Goal: Transaction & Acquisition: Purchase product/service

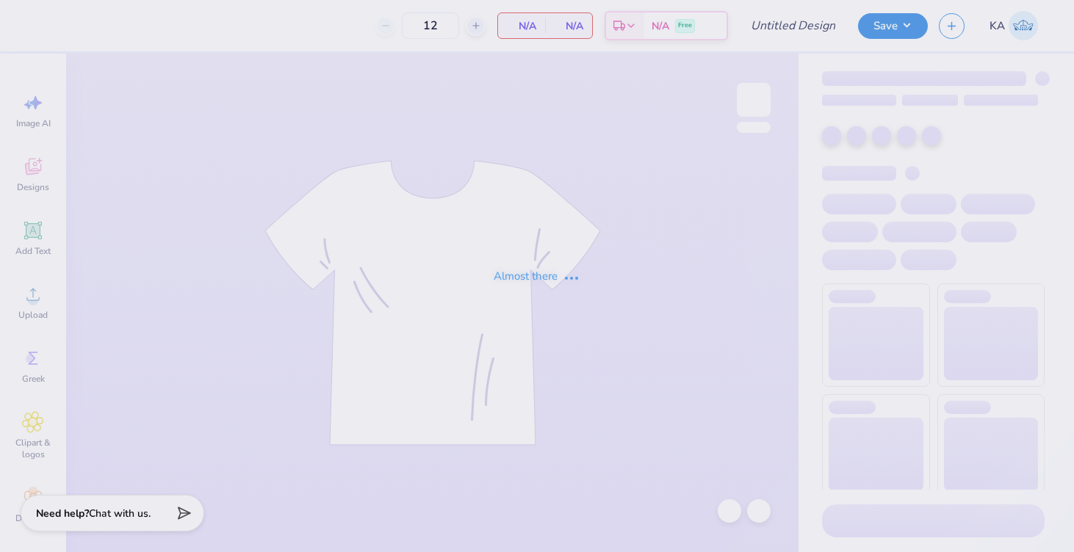
type input "FINAL scholar dinner sweatshirt"
type input "35"
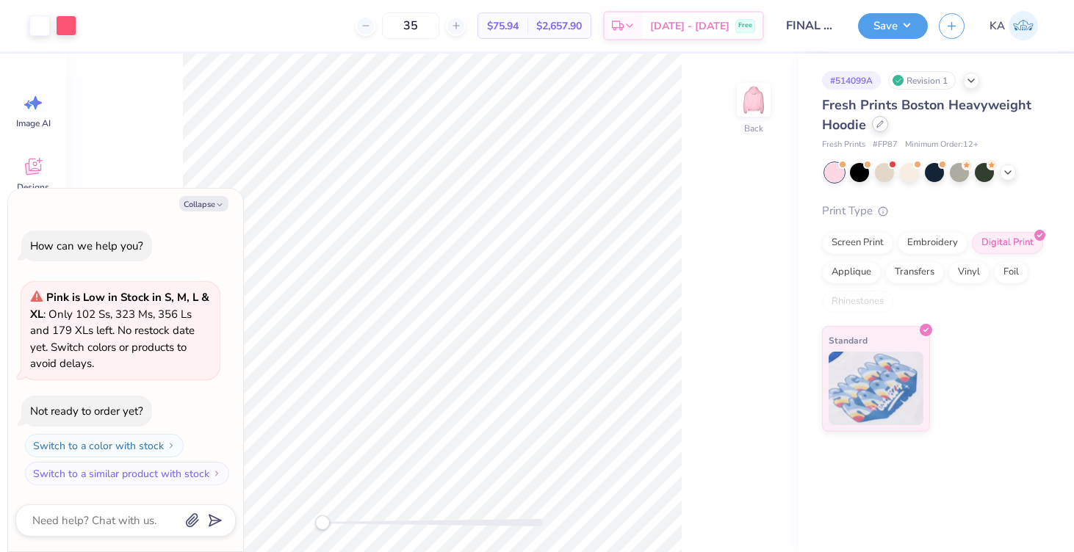
click at [880, 130] on div at bounding box center [880, 124] width 16 height 16
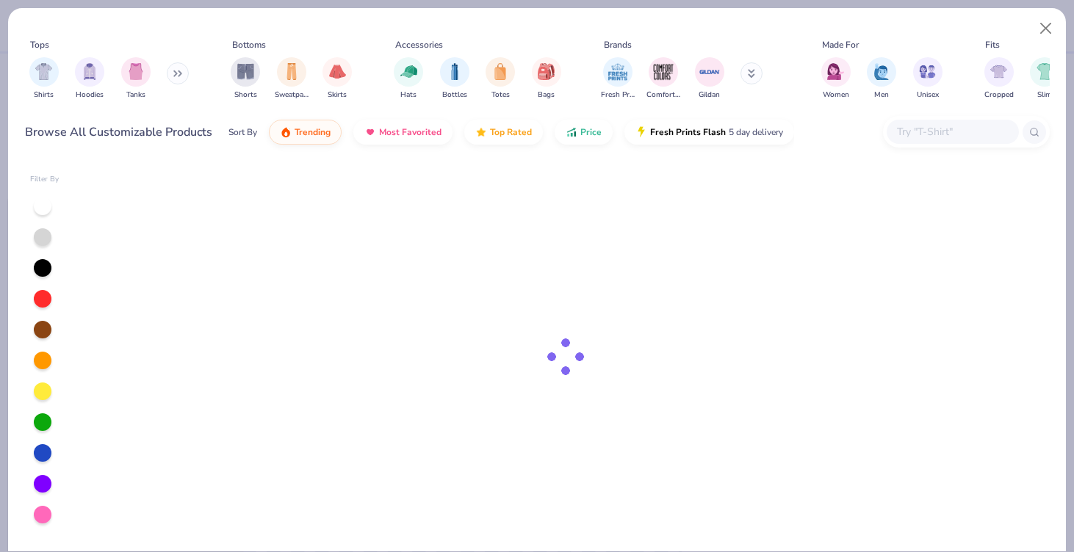
type textarea "x"
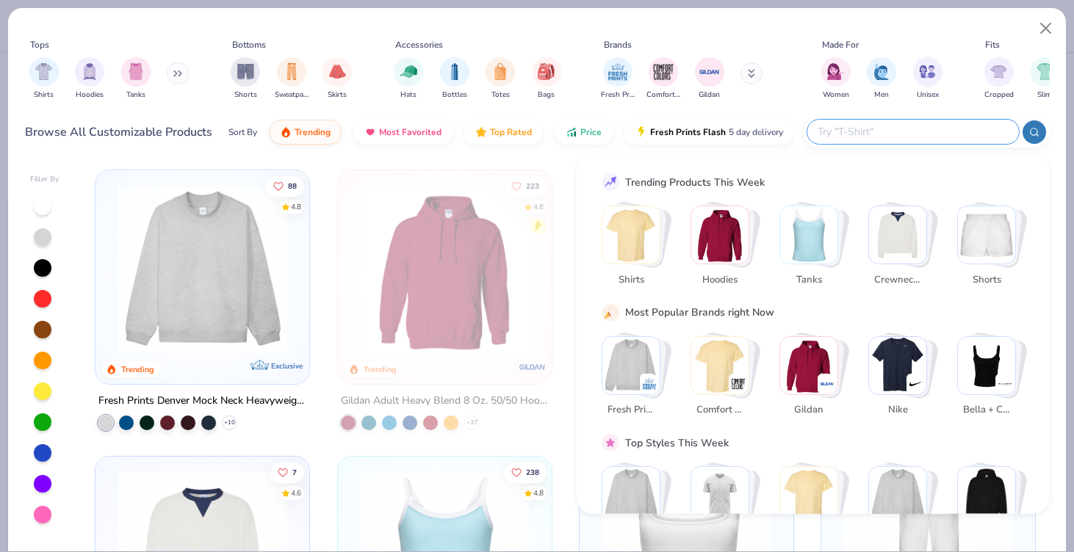
click at [929, 129] on input "text" at bounding box center [912, 131] width 192 height 17
paste input "IND280SL"
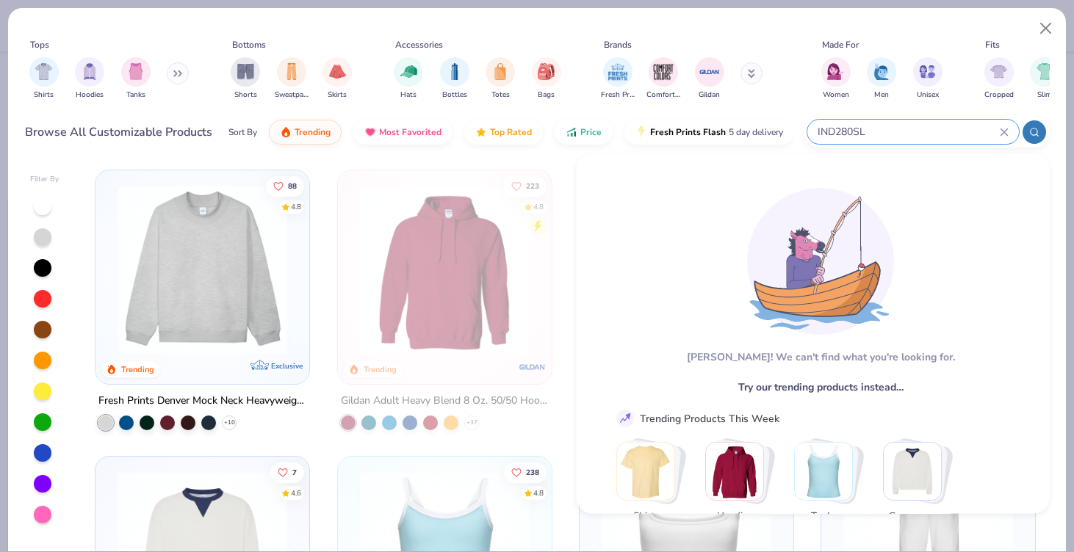
type input "IND280SL"
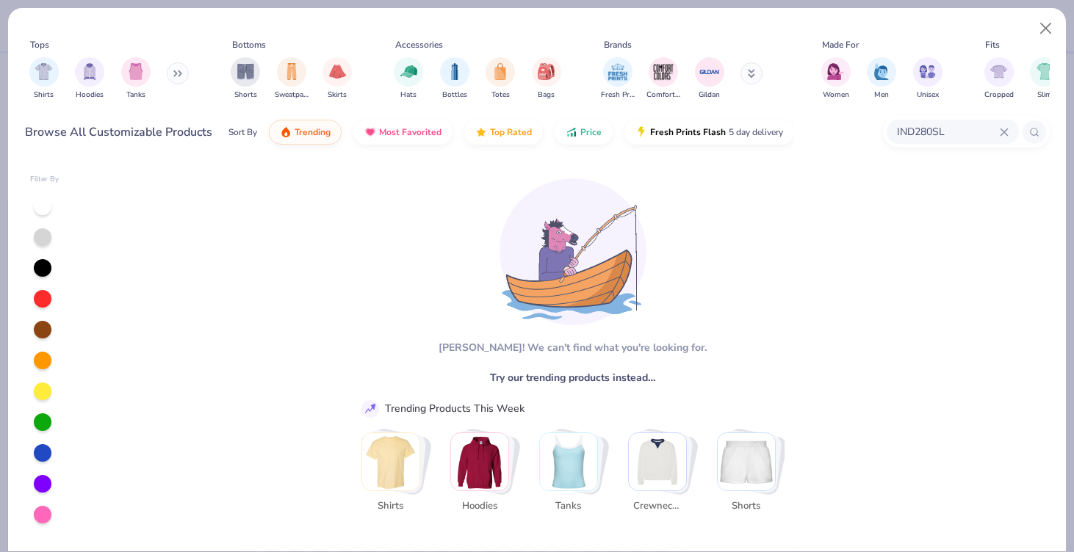
click at [923, 129] on input "IND280SL" at bounding box center [947, 131] width 104 height 17
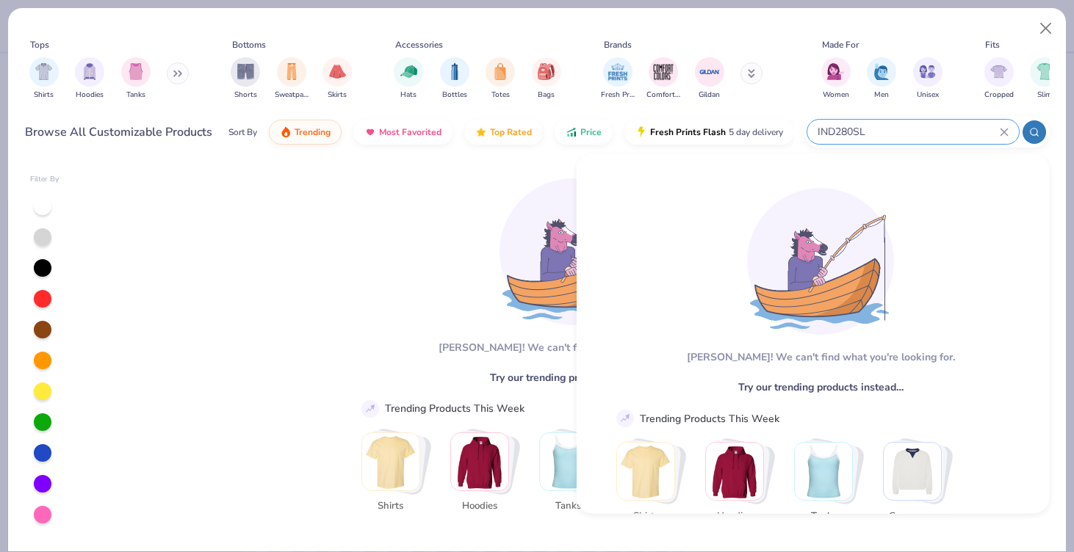
click at [923, 129] on input "IND280SL" at bounding box center [908, 131] width 184 height 17
click at [848, 136] on input "IND280SL" at bounding box center [908, 131] width 184 height 17
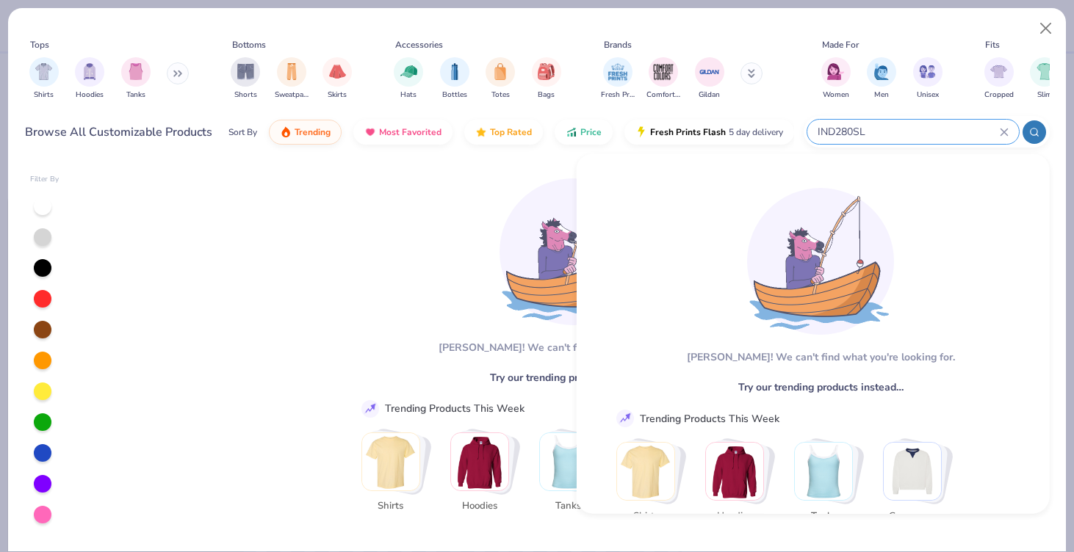
click at [848, 136] on input "IND280SL" at bounding box center [908, 131] width 184 height 17
click at [890, 120] on div "IND280SL" at bounding box center [913, 132] width 212 height 24
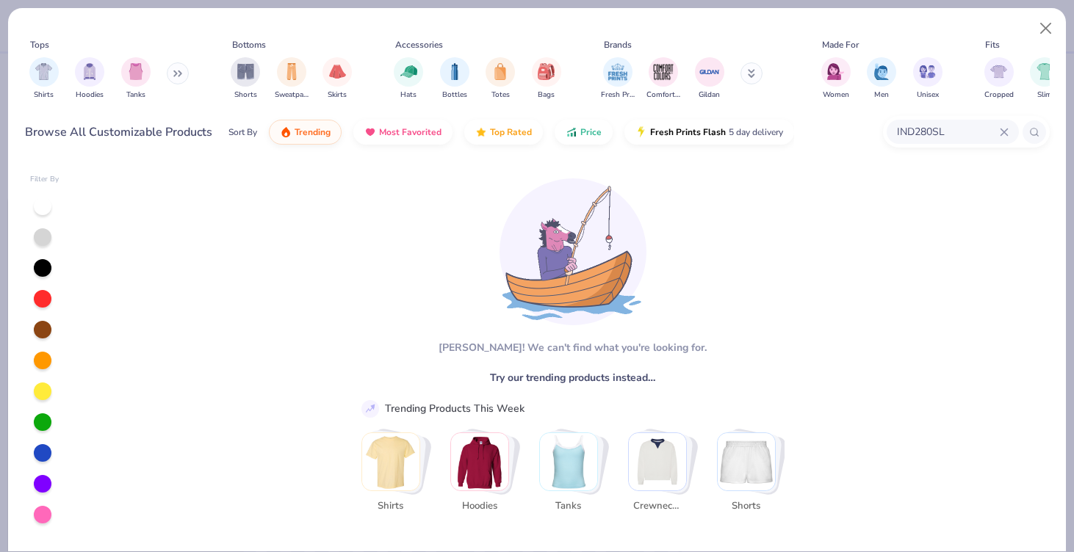
click at [885, 129] on div "IND280SL" at bounding box center [966, 132] width 167 height 32
